Goal: Find specific page/section: Find specific page/section

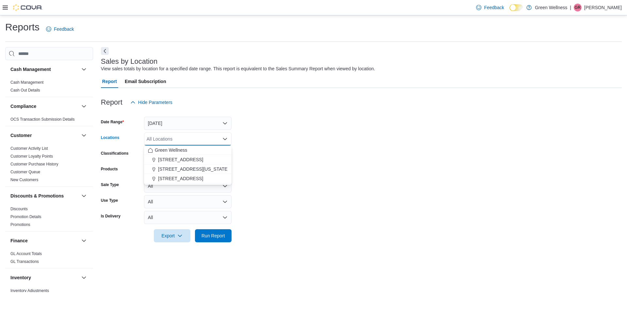
click at [389, 116] on div at bounding box center [361, 113] width 521 height 8
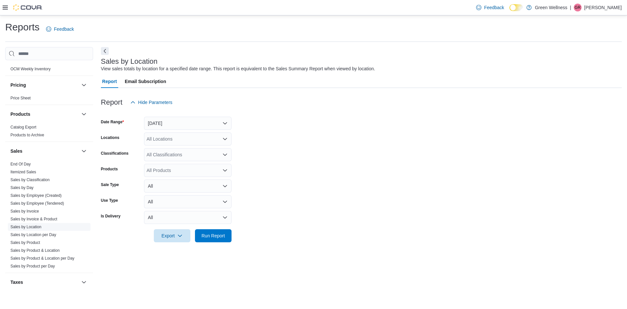
scroll to position [329, 0]
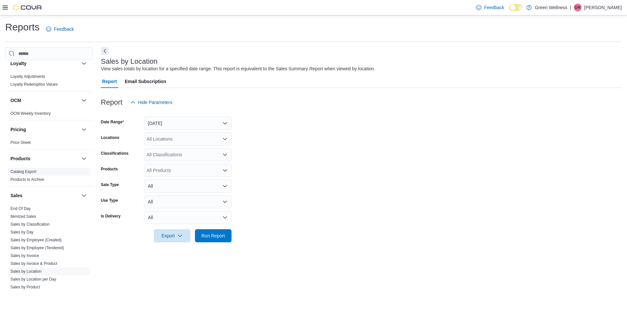
click at [31, 170] on link "Catalog Export" at bounding box center [23, 171] width 26 height 5
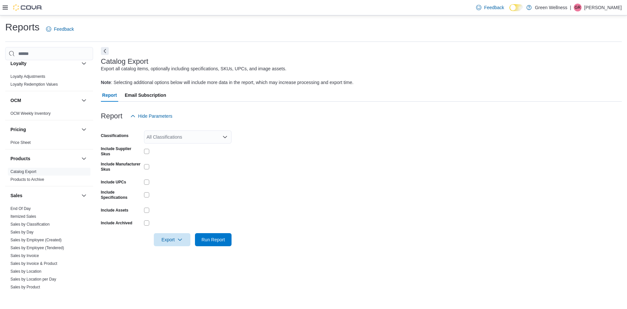
click at [167, 138] on div "All Classifications" at bounding box center [188, 136] width 88 height 13
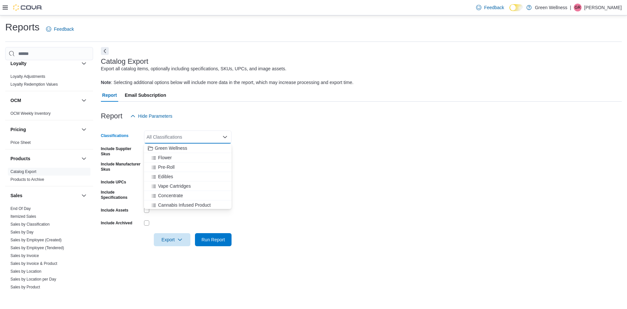
click at [257, 137] on form "Classifications All Classifications Combo box. Selected. Combo box input. All C…" at bounding box center [361, 183] width 521 height 123
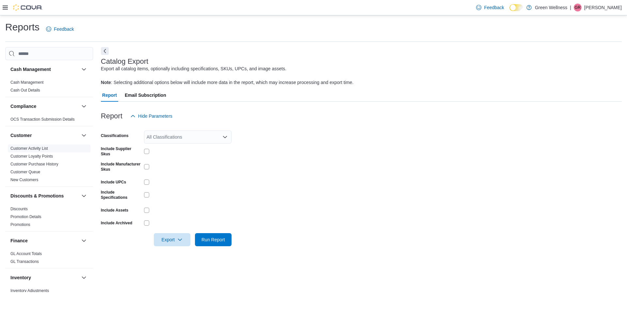
click at [24, 150] on link "Customer Activity List" at bounding box center [29, 148] width 38 height 5
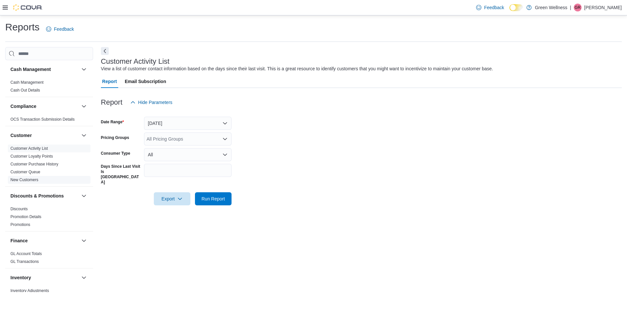
scroll to position [65, 0]
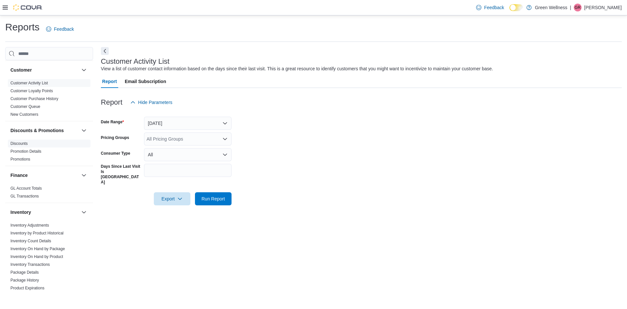
click at [30, 146] on span "Discounts" at bounding box center [49, 143] width 83 height 8
click at [21, 143] on link "Discounts" at bounding box center [18, 143] width 17 height 5
